Goal: Check status: Check status

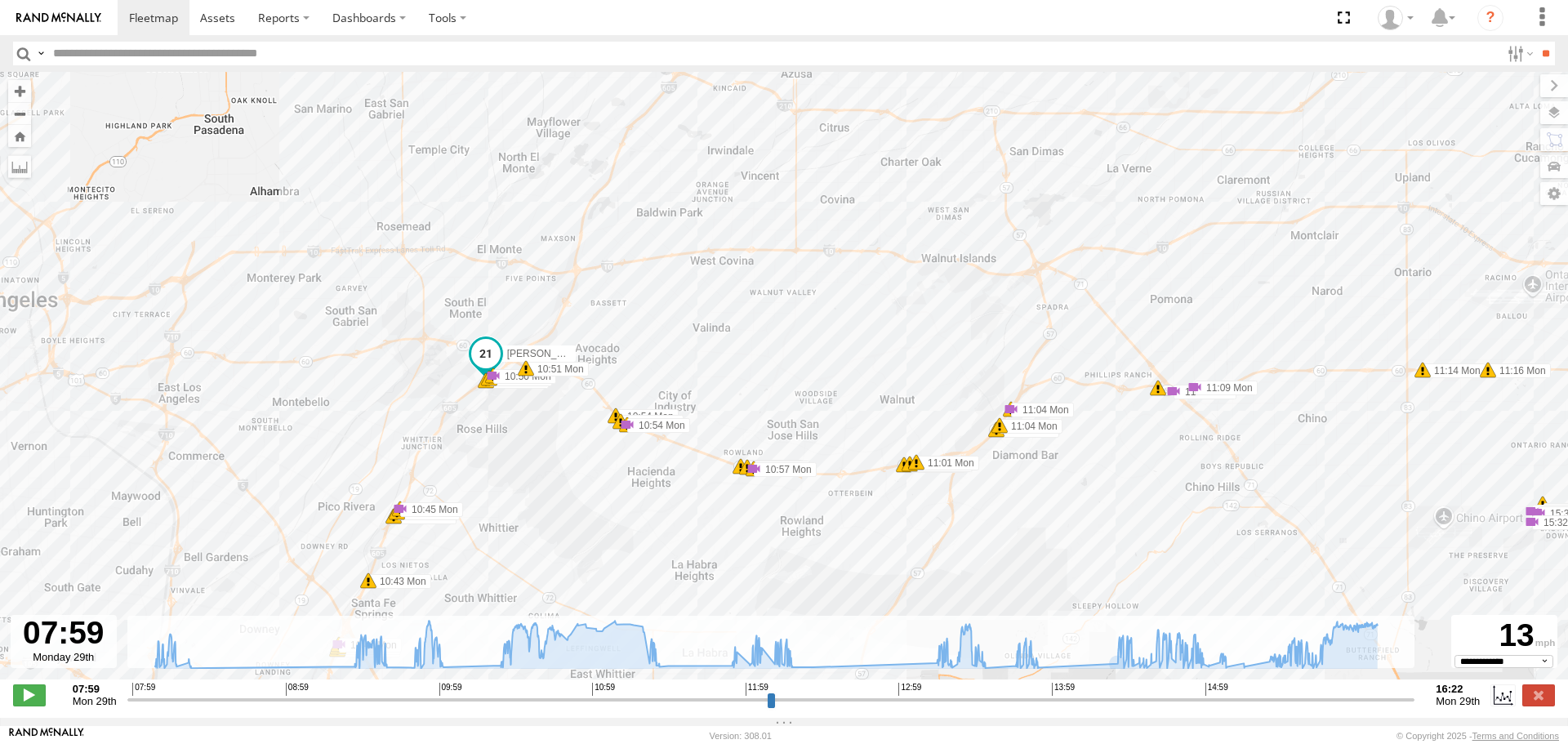
select select "**********"
click at [152, 17] on span at bounding box center [153, 18] width 49 height 16
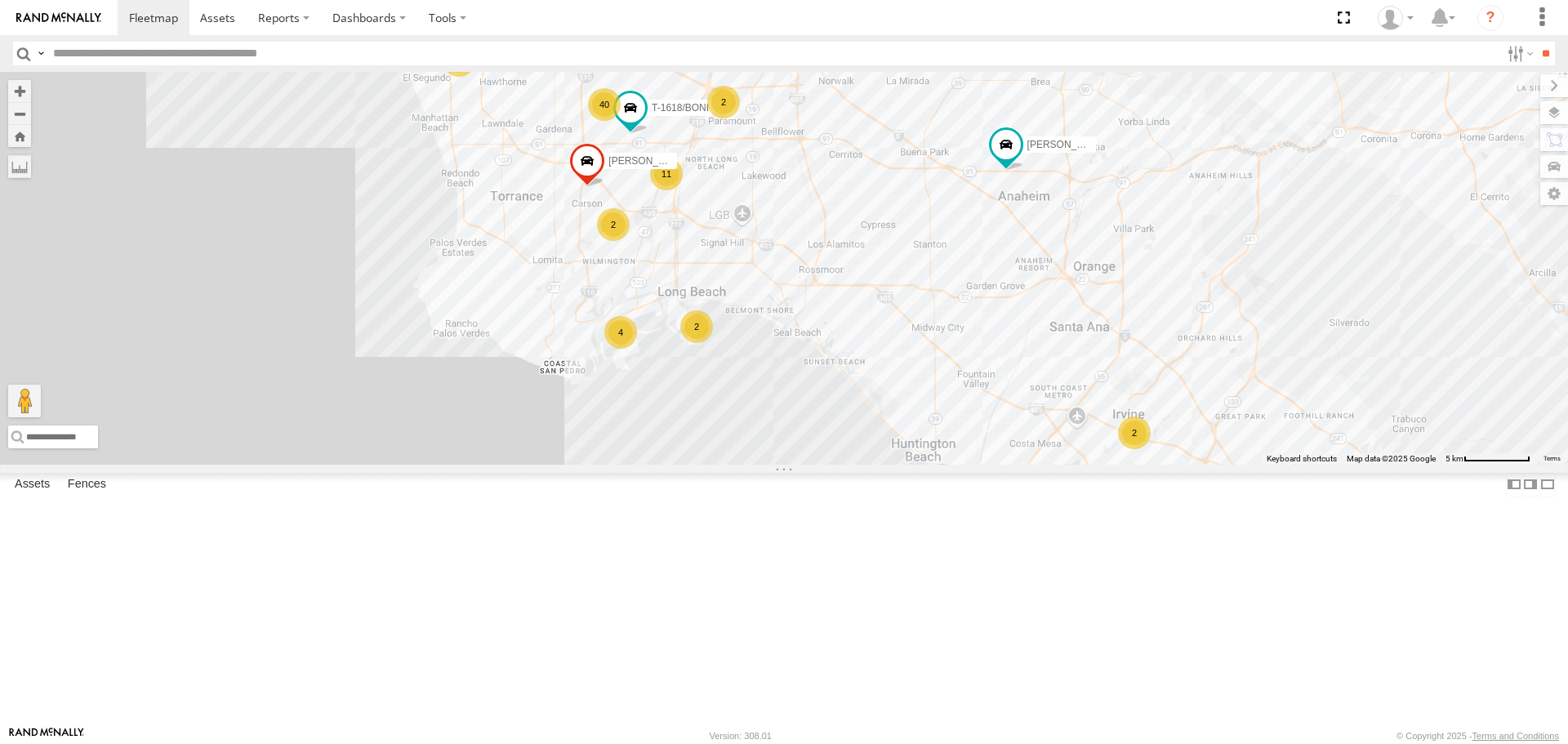
drag, startPoint x: 695, startPoint y: 271, endPoint x: 818, endPoint y: 391, distance: 171.8
click at [818, 391] on div "[PERSON_NAME]/T-1625 TAXZ467188 [PERSON_NAME] 834274/JOY TAXZ467190 5 40 11 4 […" at bounding box center [784, 267] width 1568 height 392
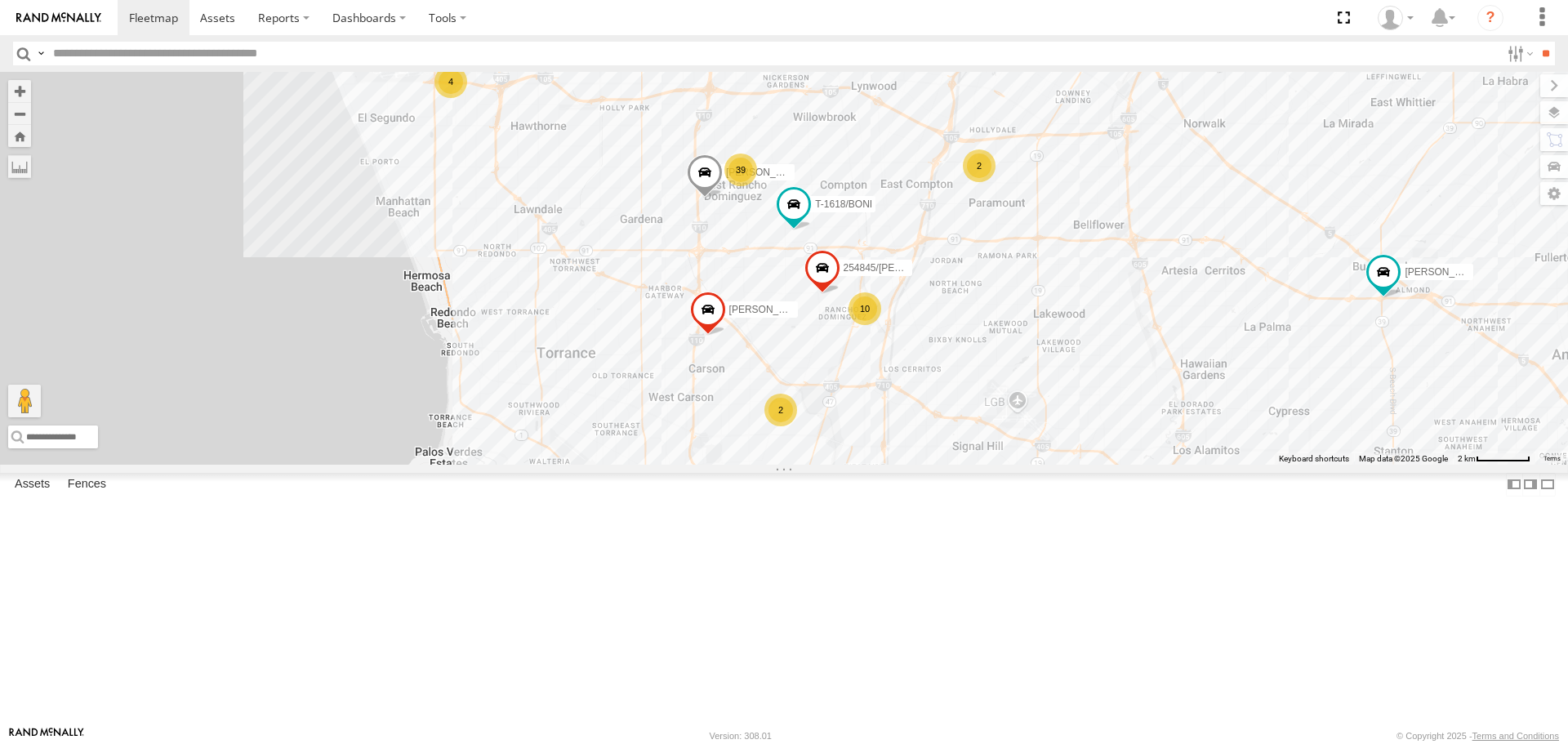
drag, startPoint x: 846, startPoint y: 367, endPoint x: 993, endPoint y: 424, distance: 157.7
click at [993, 424] on div "LARS/T-1623 T-1618/BONI SERGIO SLXB196826 T-1678/ LUIS GILDER 4 39 10 2 254845/…" at bounding box center [784, 267] width 1568 height 392
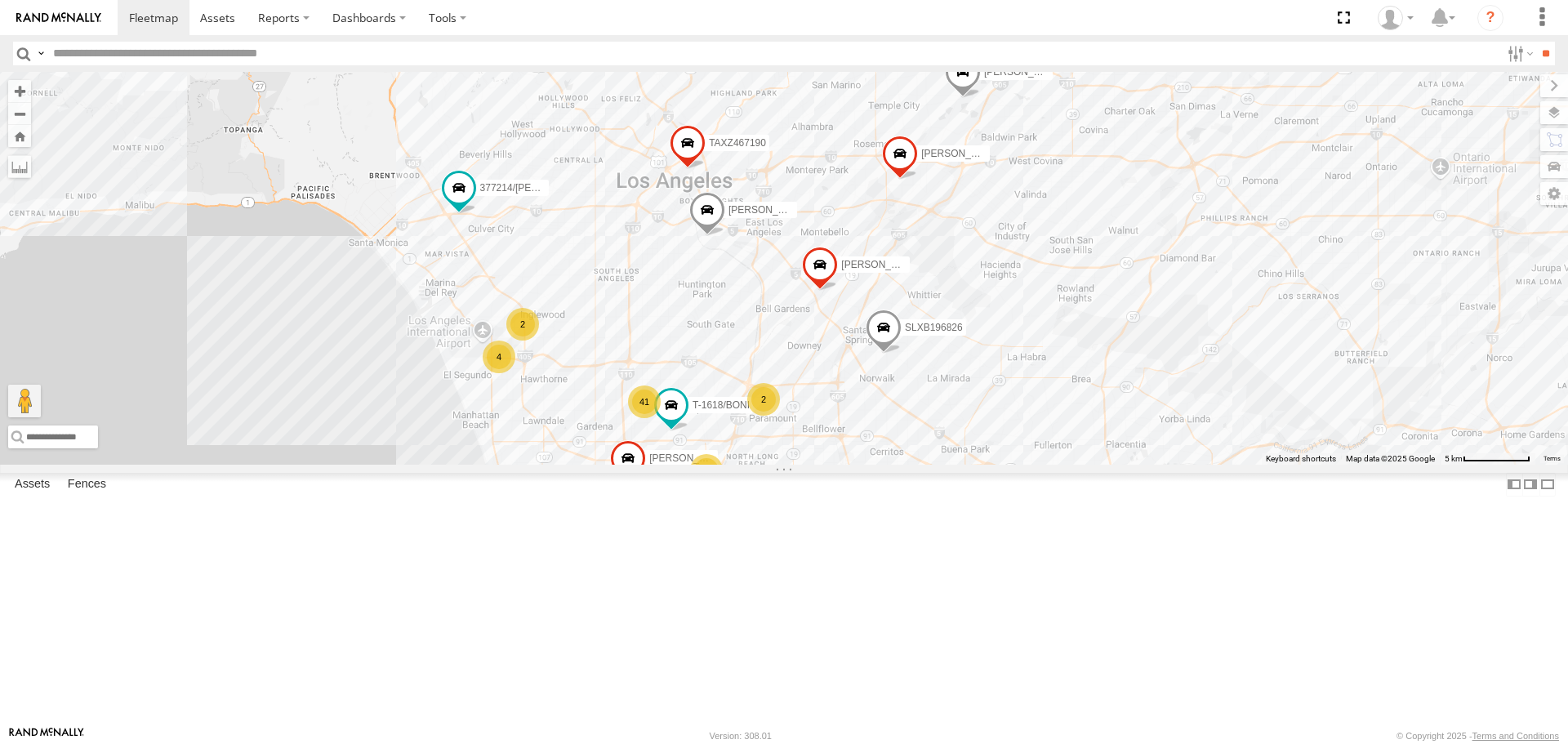
drag, startPoint x: 1091, startPoint y: 352, endPoint x: 486, endPoint y: 484, distance: 619.2
click at [498, 463] on div "SAM/T-1625 LARS/T-1623 377214/JOSE SANCHEZ T-1618/BONI SLXB196826 GILDER TLXZ21…" at bounding box center [784, 267] width 1568 height 392
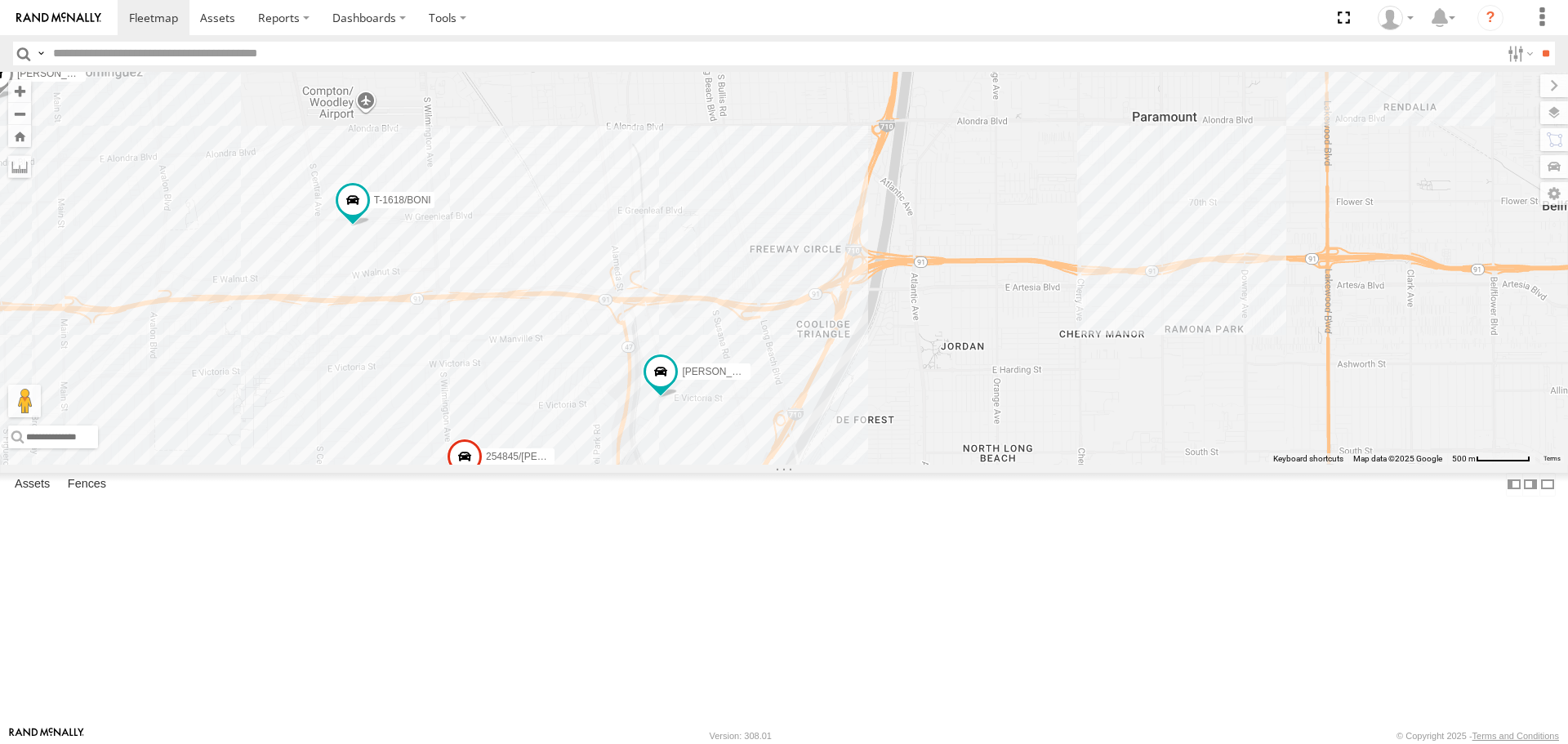
drag, startPoint x: 588, startPoint y: 400, endPoint x: 597, endPoint y: 342, distance: 58.7
click at [597, 342] on div "SAM/T-1625 LARS/T-1623 377214/JOSE SANCHEZ SLXB196826 TLXZ217127 ERNEST/T-1667 …" at bounding box center [784, 267] width 1568 height 392
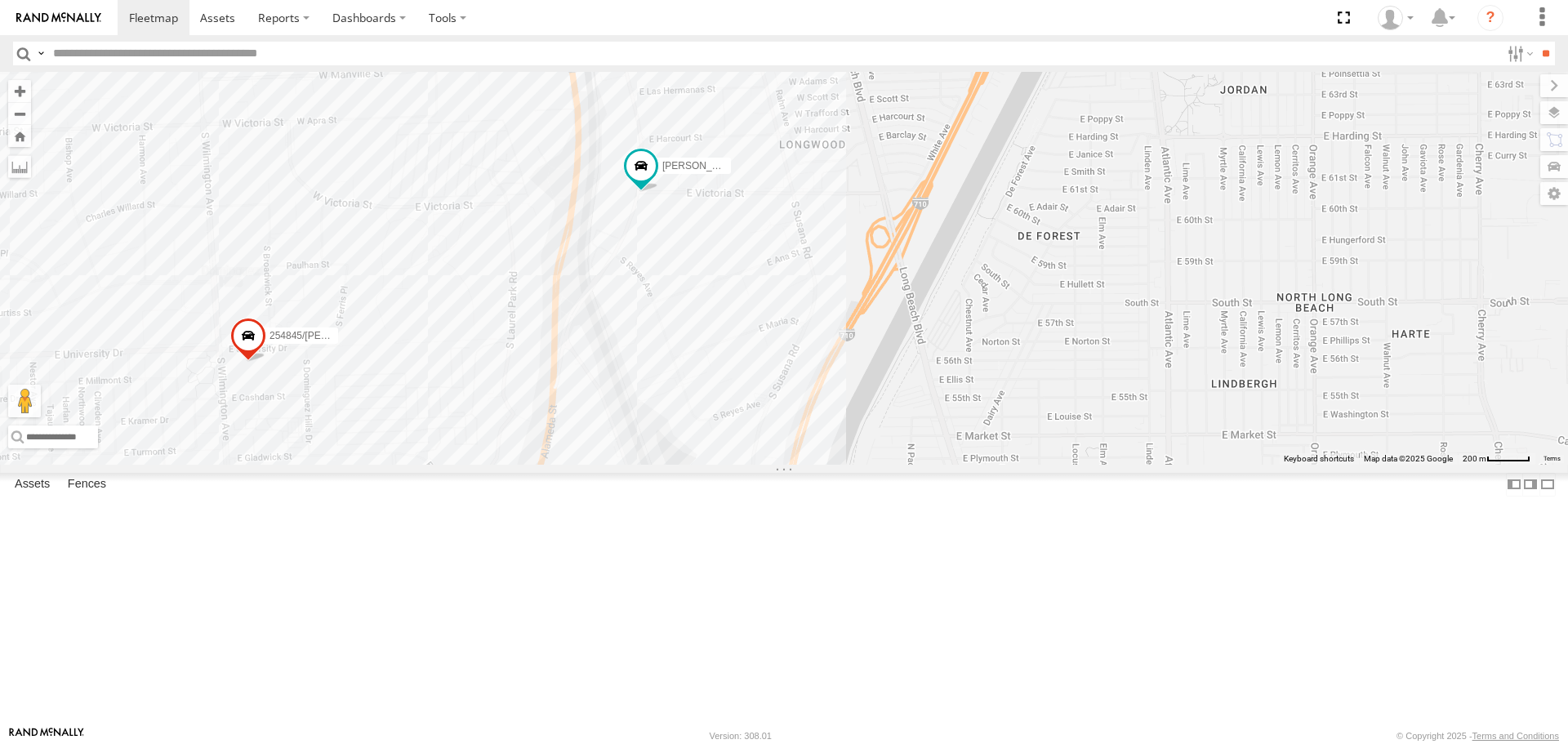
drag, startPoint x: 538, startPoint y: 235, endPoint x: 533, endPoint y: 225, distance: 11.2
click at [534, 226] on div "SAM/T-1625 LARS/T-1623 377214/JOSE SANCHEZ SLXB196826 TLXZ217127 ERNEST/T-1667 …" at bounding box center [784, 267] width 1568 height 392
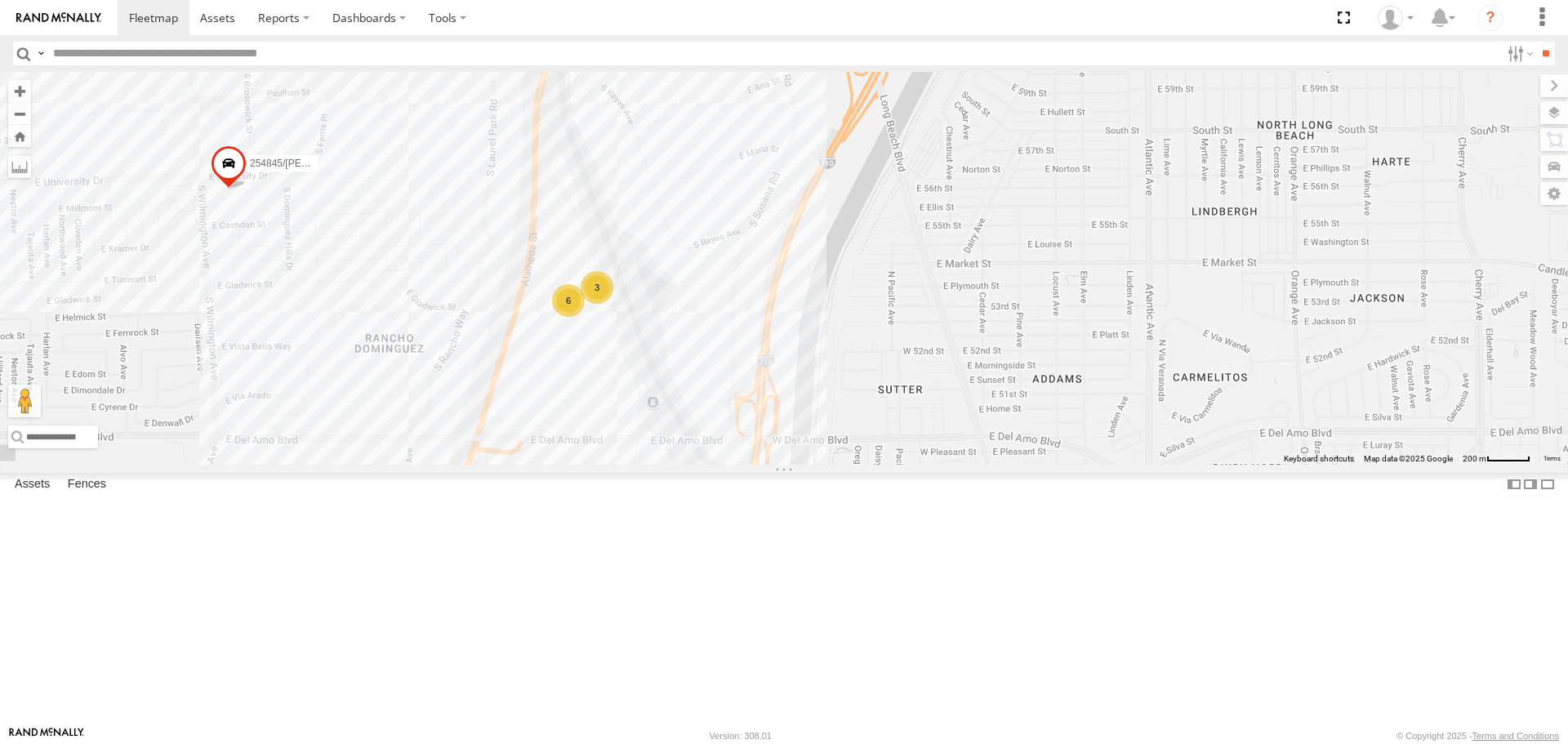
drag, startPoint x: 496, startPoint y: 379, endPoint x: 475, endPoint y: 197, distance: 183.2
click at [475, 197] on div "SAM/T-1625 LARS/T-1623 377214/JOSE SANCHEZ SLXB196826 TLXZ217127 ERNEST/T-1667 …" at bounding box center [784, 267] width 1568 height 392
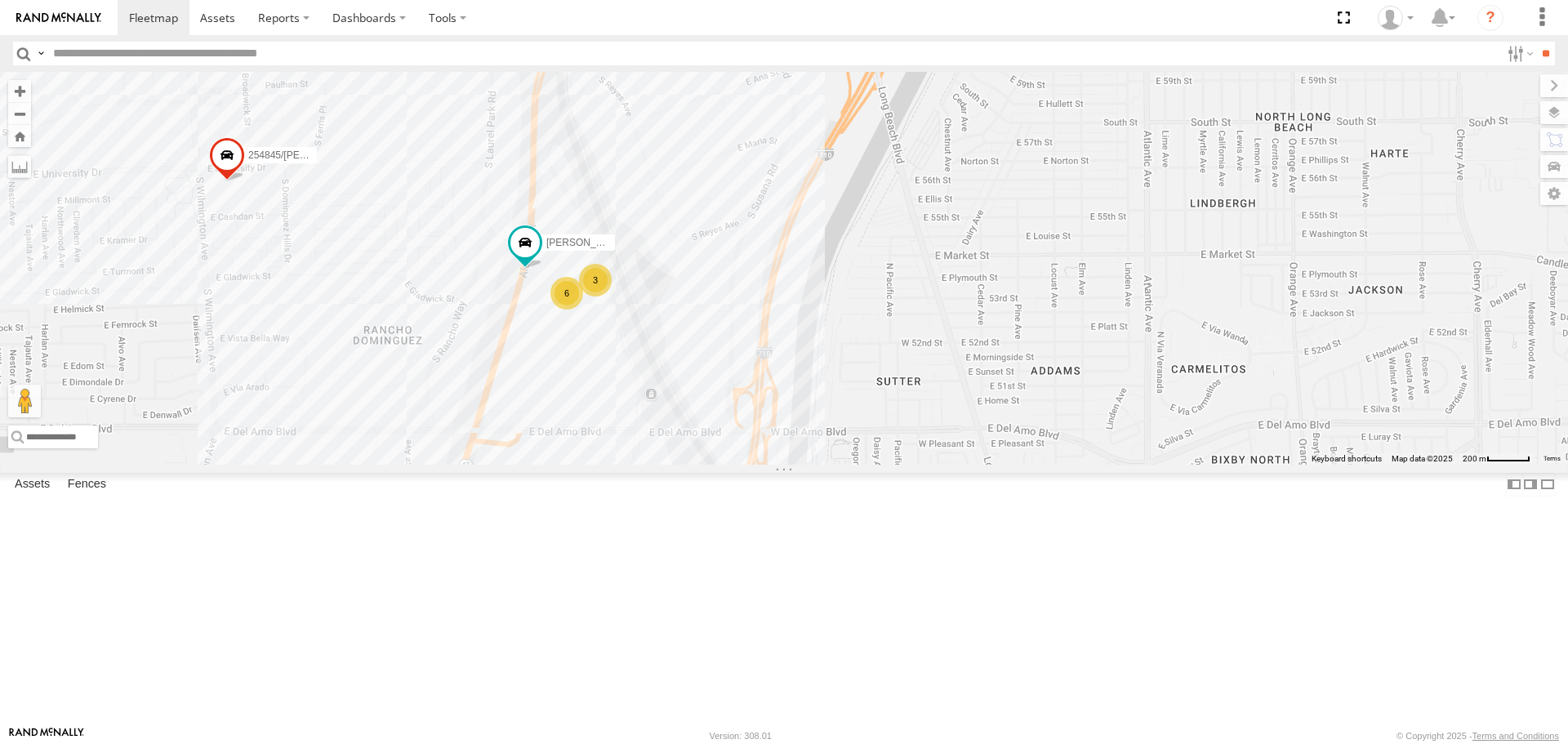
drag, startPoint x: 916, startPoint y: 195, endPoint x: 925, endPoint y: 310, distance: 115.4
click at [925, 310] on div "SAM/T-1625 LARS/T-1623 377214/JOSE SANCHEZ SLXB196826 TLXZ217127 ERNEST/T-1667 …" at bounding box center [784, 267] width 1568 height 392
